Goal: Find specific page/section: Find specific page/section

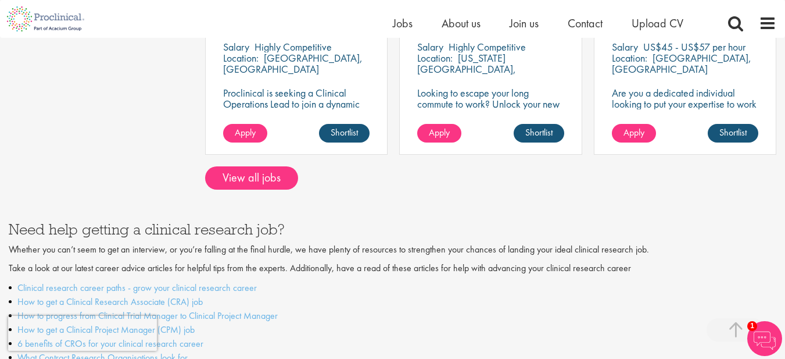
scroll to position [1088, 0]
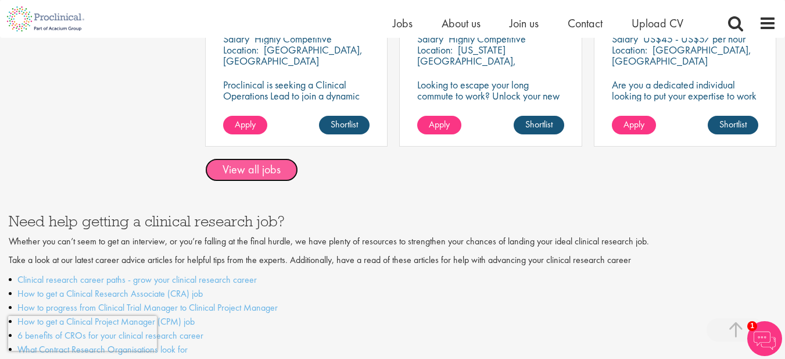
click at [241, 162] on link "View all jobs" at bounding box center [251, 169] width 93 height 23
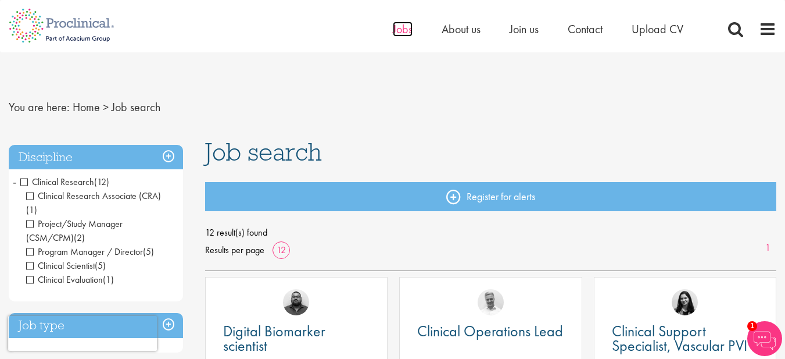
click at [405, 27] on span "Jobs" at bounding box center [403, 28] width 20 height 15
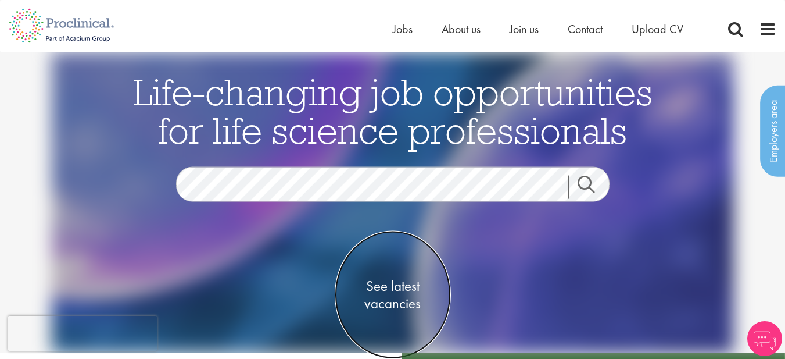
click at [396, 282] on span "See latest vacancies" at bounding box center [393, 294] width 116 height 35
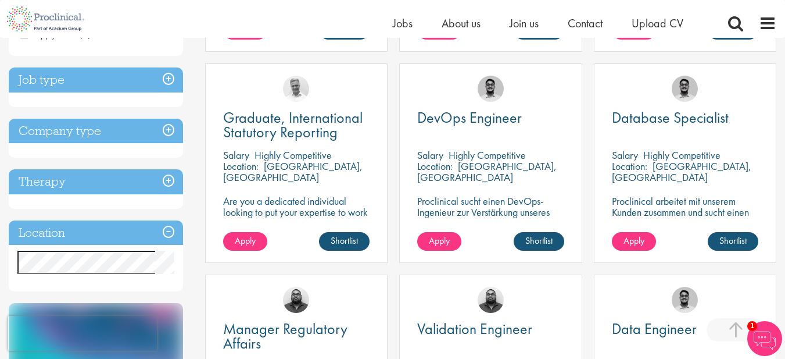
scroll to position [492, 0]
